Goal: Task Accomplishment & Management: Manage account settings

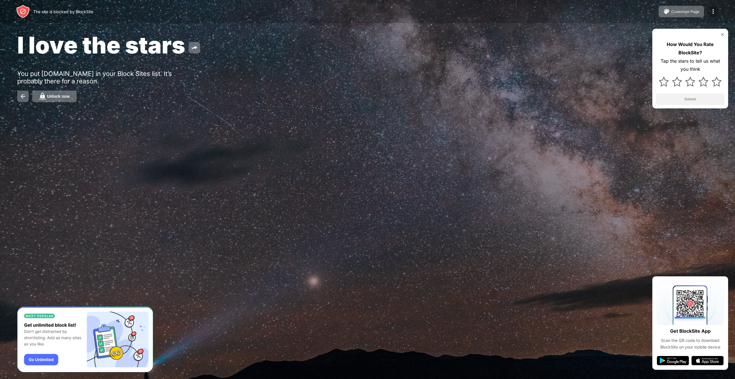
click at [712, 13] on img at bounding box center [713, 11] width 7 height 7
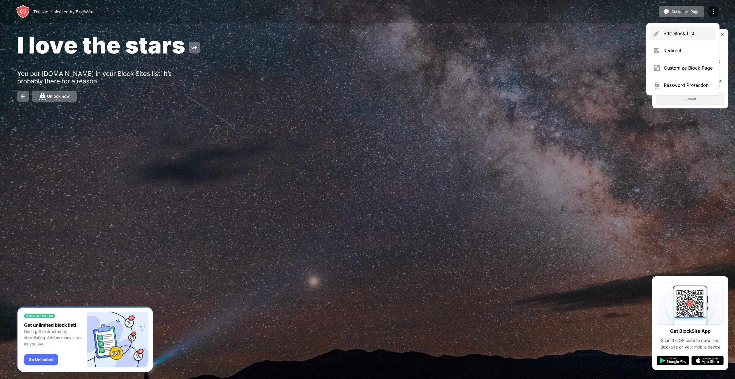
click at [691, 31] on div "Edit Block List" at bounding box center [688, 33] width 49 height 6
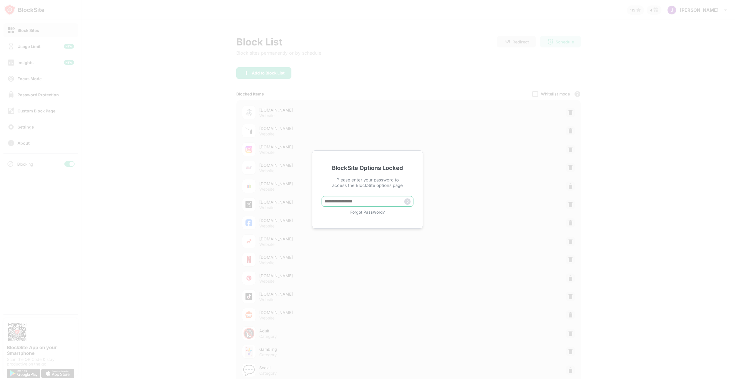
click at [359, 201] on input "text" at bounding box center [368, 201] width 92 height 11
paste input "**********"
type input "**********"
click at [406, 202] on img at bounding box center [407, 201] width 6 height 6
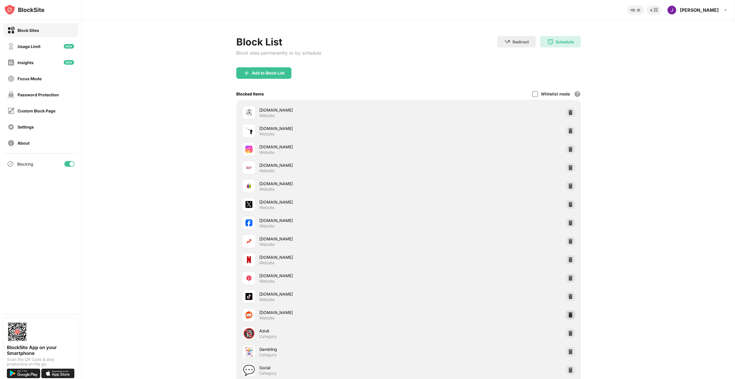
click at [570, 316] on img at bounding box center [571, 315] width 6 height 6
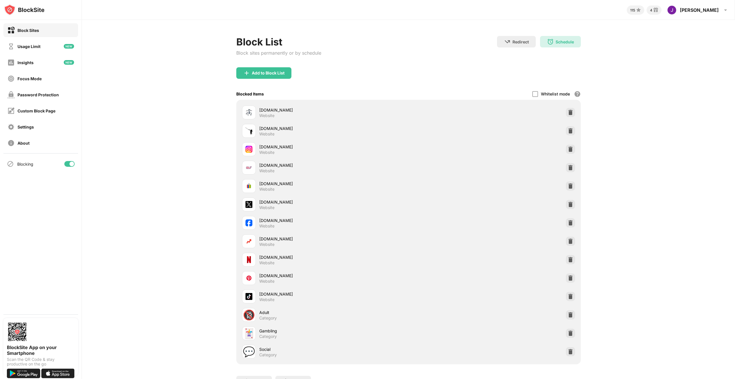
scroll to position [30, 0]
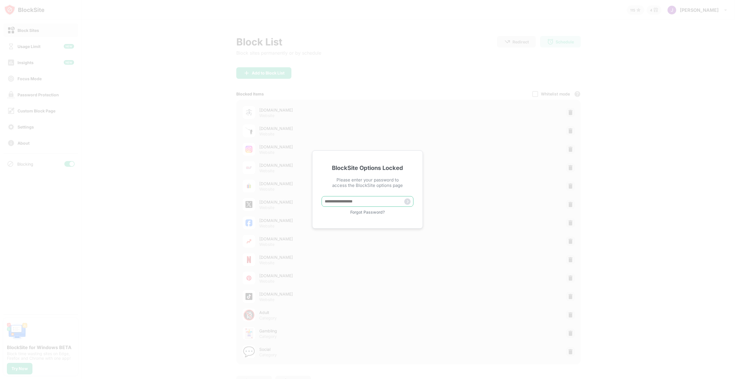
click at [388, 202] on input "text" at bounding box center [368, 201] width 92 height 11
paste input "**********"
type input "**********"
click at [405, 201] on img at bounding box center [407, 201] width 6 height 6
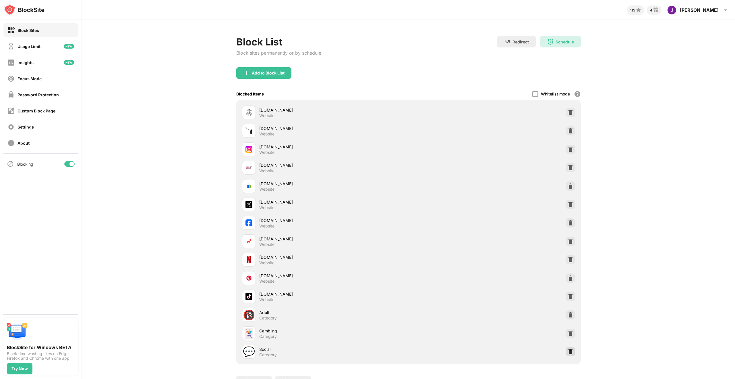
click at [571, 354] on img at bounding box center [571, 351] width 6 height 6
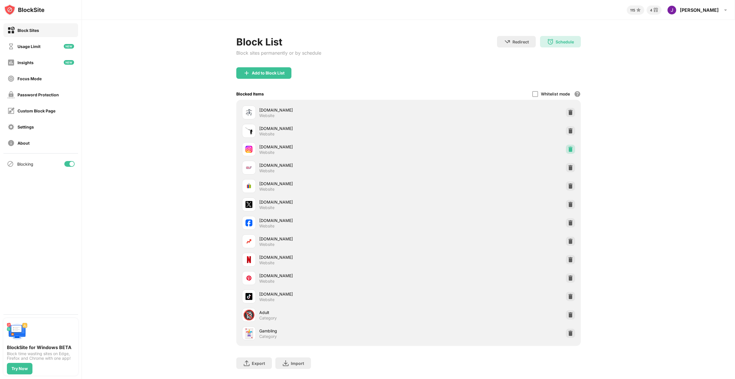
click at [571, 147] on img at bounding box center [571, 149] width 6 height 6
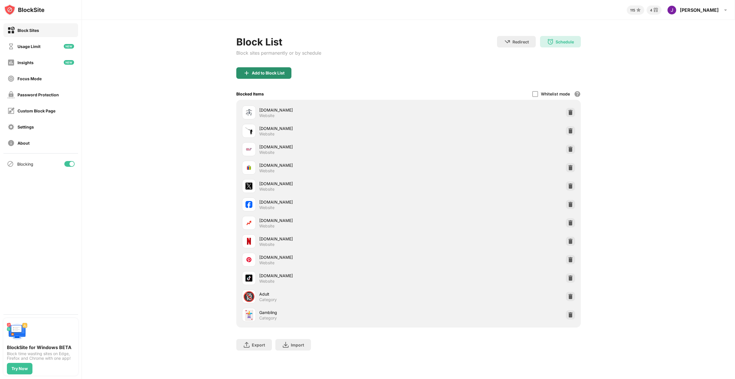
click at [268, 78] on div "Add to Block List" at bounding box center [263, 72] width 55 height 11
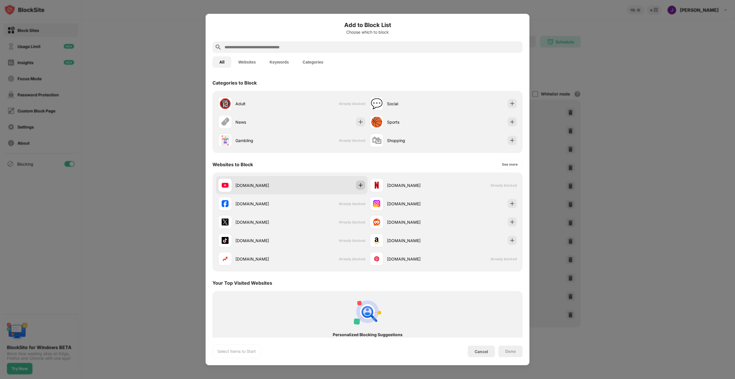
click at [365, 185] on div at bounding box center [360, 184] width 9 height 9
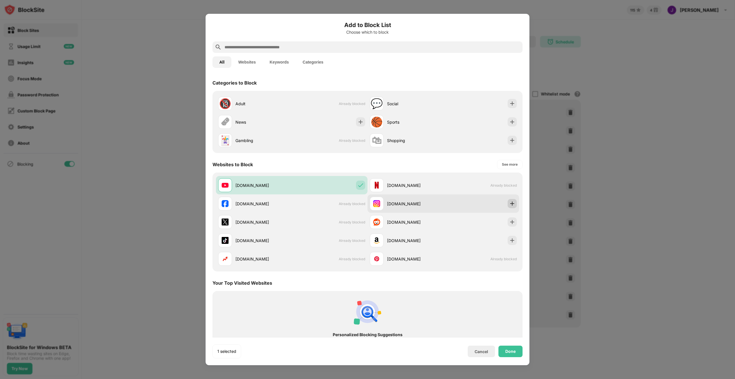
click at [513, 202] on img at bounding box center [513, 203] width 6 height 6
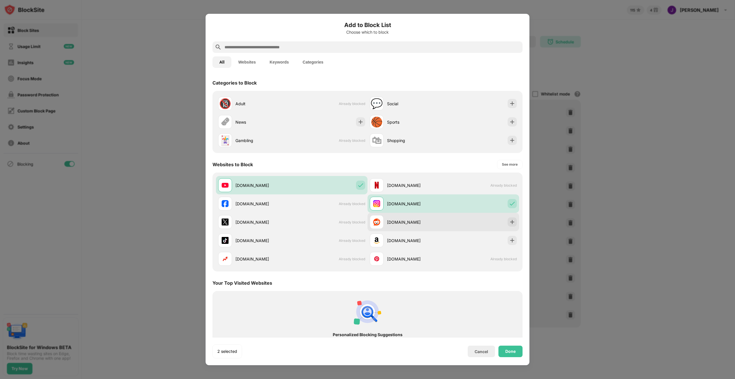
click at [512, 226] on div "reddit.com" at bounding box center [444, 222] width 152 height 18
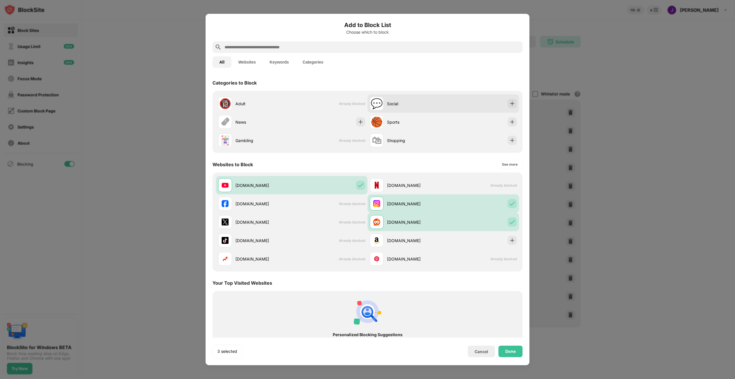
click at [517, 106] on div "💬 Social" at bounding box center [444, 103] width 152 height 18
click at [512, 355] on div "Done" at bounding box center [511, 350] width 24 height 11
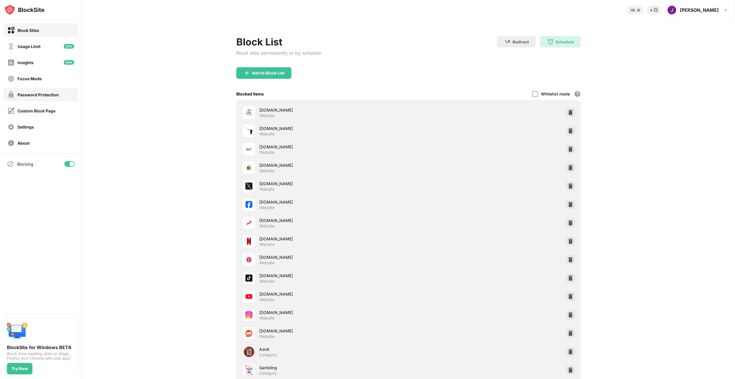
click at [43, 97] on div "Password Protection" at bounding box center [38, 94] width 41 height 5
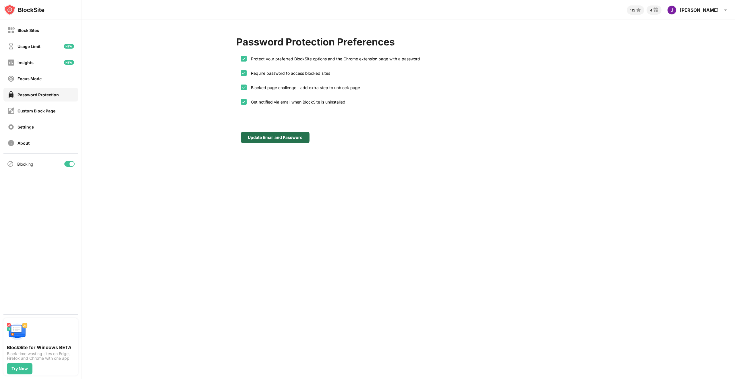
click at [256, 138] on div "Update Email and Password" at bounding box center [275, 137] width 55 height 5
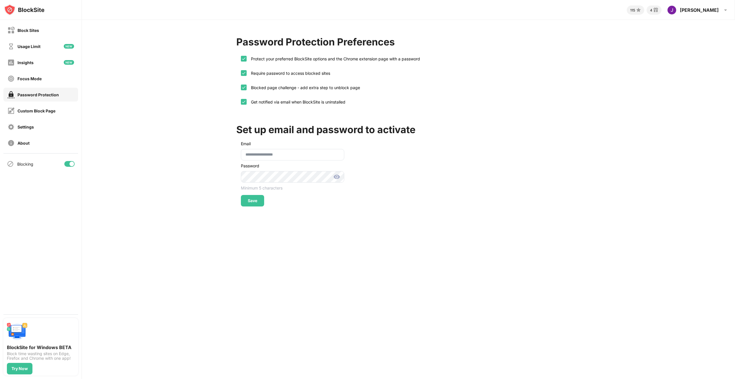
click at [335, 176] on img at bounding box center [336, 176] width 7 height 7
click at [257, 200] on div "Save" at bounding box center [252, 200] width 9 height 5
